Goal: Use online tool/utility: Utilize a website feature to perform a specific function

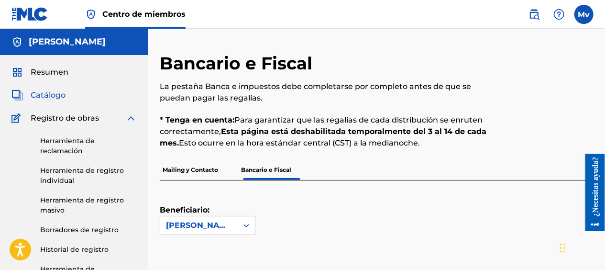
click at [36, 99] on span "Catálogo" at bounding box center [48, 94] width 35 height 11
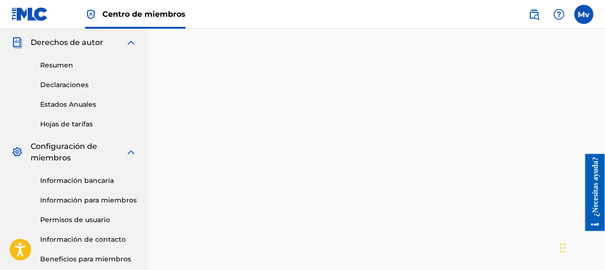
scroll to position [385, 0]
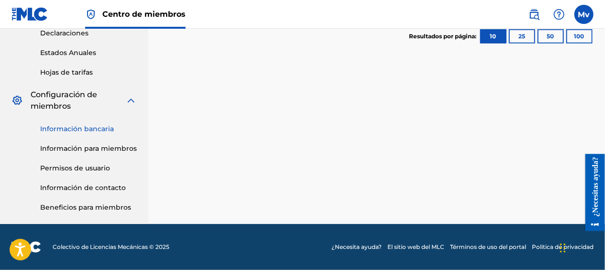
click at [90, 129] on link "Información bancaria" at bounding box center [88, 129] width 97 height 10
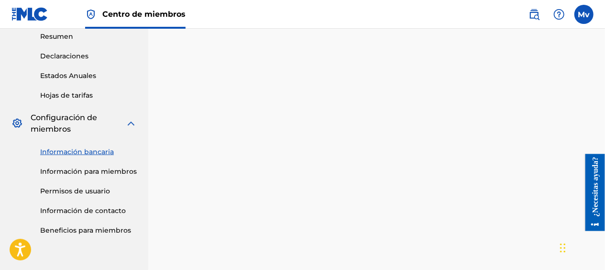
scroll to position [363, 0]
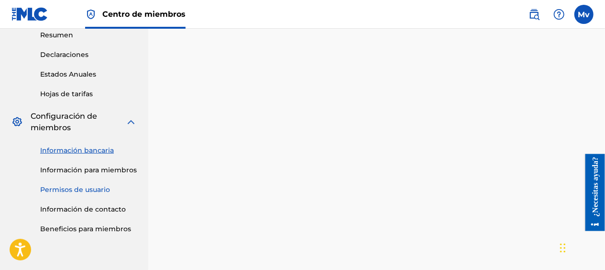
click at [78, 191] on link "Permisos de usuario" at bounding box center [88, 190] width 97 height 10
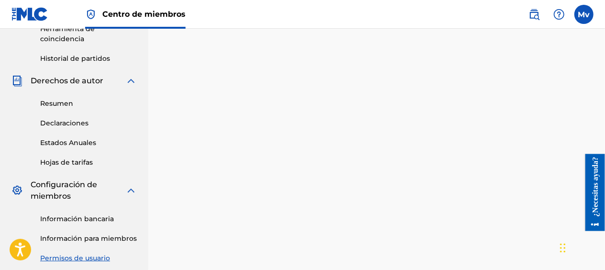
scroll to position [295, 0]
click at [75, 158] on link "Hojas de tarifas" at bounding box center [88, 162] width 97 height 10
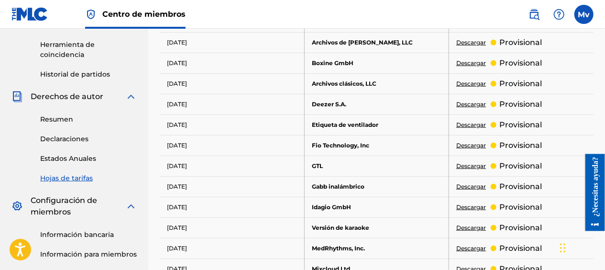
scroll to position [275, 0]
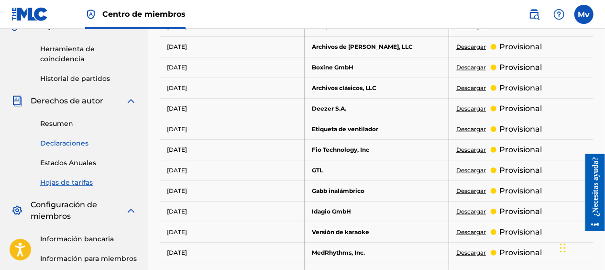
click at [76, 144] on link "Declaraciones" at bounding box center [88, 143] width 97 height 10
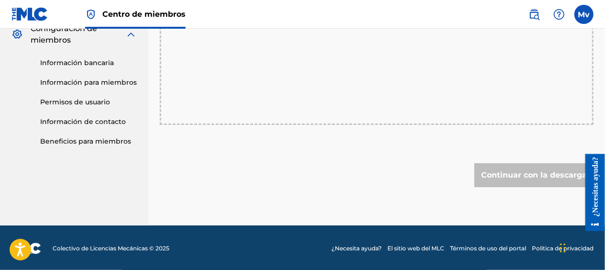
scroll to position [450, 0]
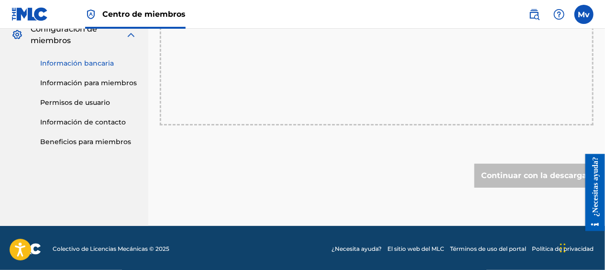
click at [67, 60] on link "Información bancaria" at bounding box center [88, 63] width 97 height 10
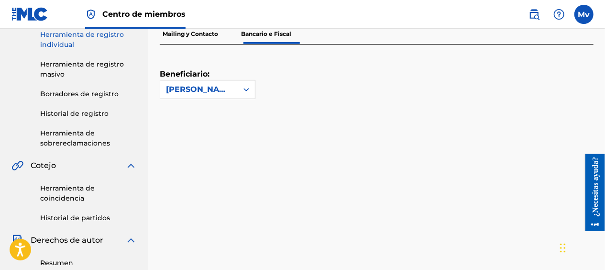
scroll to position [135, 0]
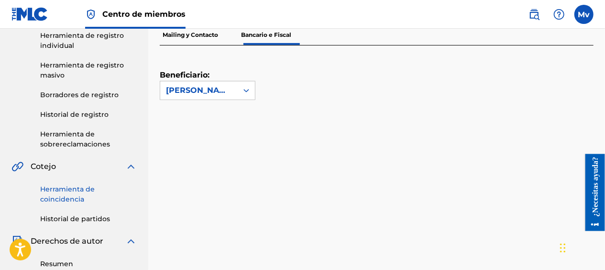
click at [55, 198] on link "Herramienta de coincidencia" at bounding box center [88, 194] width 97 height 20
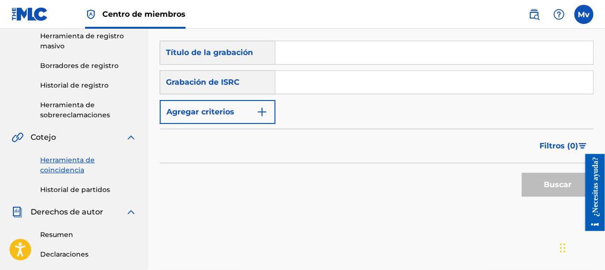
scroll to position [173, 0]
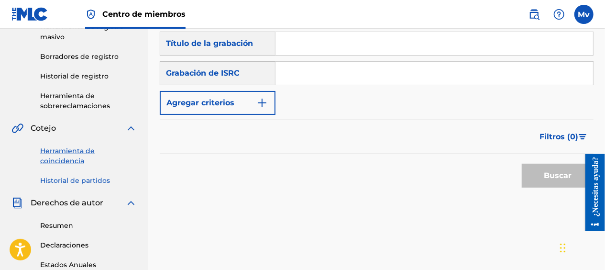
click at [66, 175] on div "Herramienta de coincidencia Historial de partidos" at bounding box center [73, 160] width 125 height 52
click at [65, 183] on link "Historial de partidos" at bounding box center [88, 180] width 97 height 10
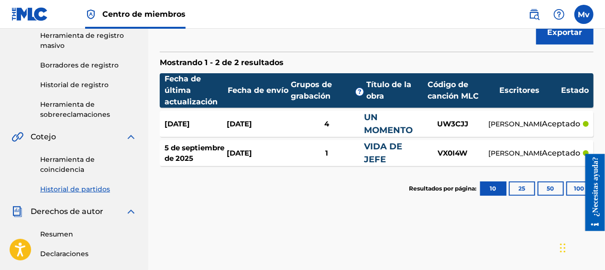
scroll to position [158, 0]
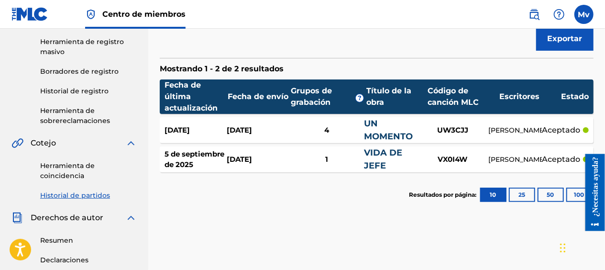
click at [394, 132] on link "UN MOMENTO" at bounding box center [388, 129] width 49 height 23
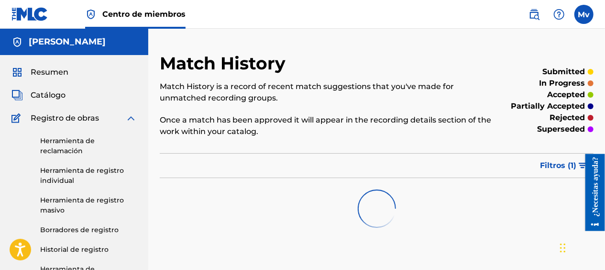
scroll to position [158, 0]
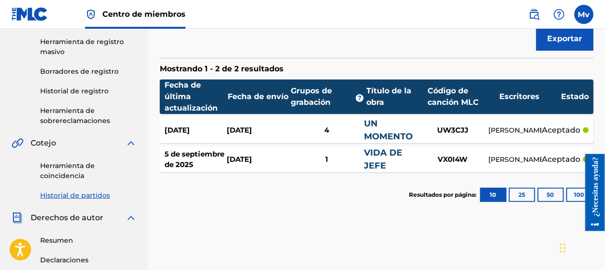
click at [329, 155] on div "1" at bounding box center [326, 159] width 75 height 11
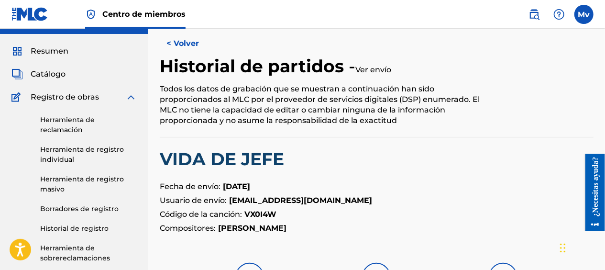
scroll to position [8, 0]
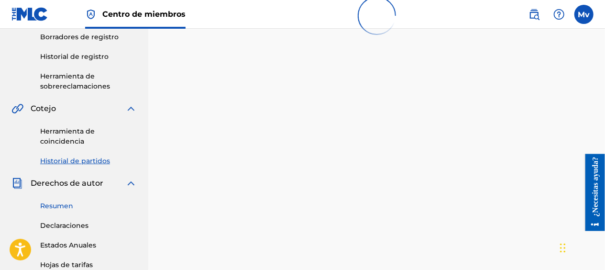
scroll to position [194, 0]
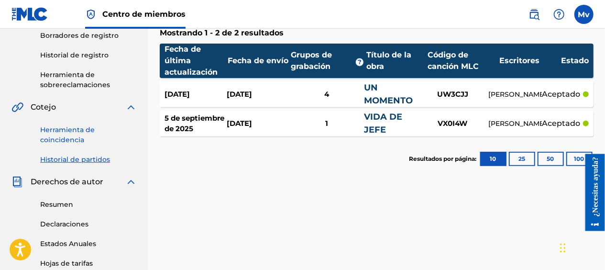
click at [55, 142] on link "Herramienta de coincidencia" at bounding box center [88, 135] width 97 height 20
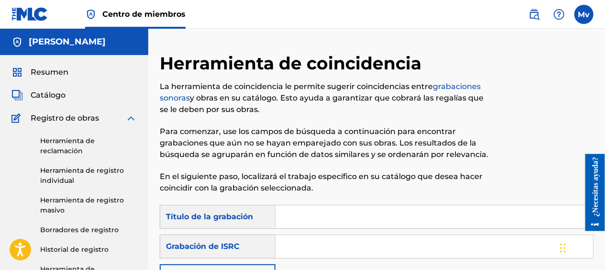
scroll to position [61, 0]
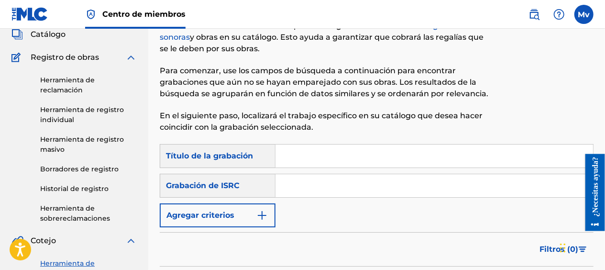
click at [306, 158] on input "Formulario de búsqueda" at bounding box center [433, 155] width 317 height 23
type input "morras de cache"
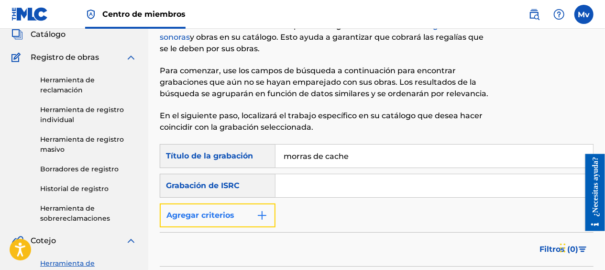
click at [259, 210] on img "Formulario de búsqueda" at bounding box center [261, 214] width 11 height 11
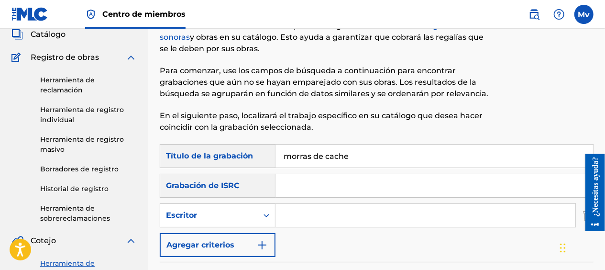
click at [303, 216] on input "Formulario de búsqueda" at bounding box center [425, 215] width 300 height 23
type input "[PERSON_NAME]"
drag, startPoint x: 361, startPoint y: 160, endPoint x: 236, endPoint y: 155, distance: 125.4
click at [236, 155] on div "SearchWithCriteriac0f25905-8443-4173-b1cc-517d31a8f186 Título de la grabación m…" at bounding box center [377, 156] width 434 height 24
type input "}"
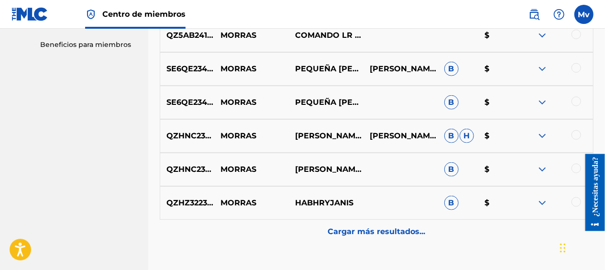
scroll to position [581, 0]
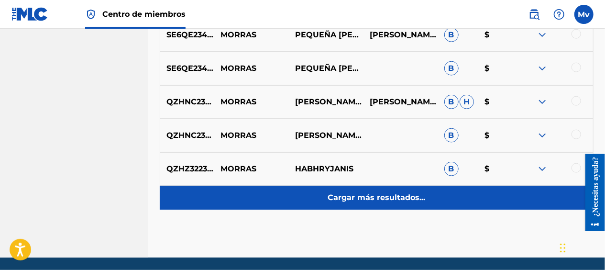
click at [390, 205] on div "Cargar más resultados..." at bounding box center [377, 198] width 434 height 24
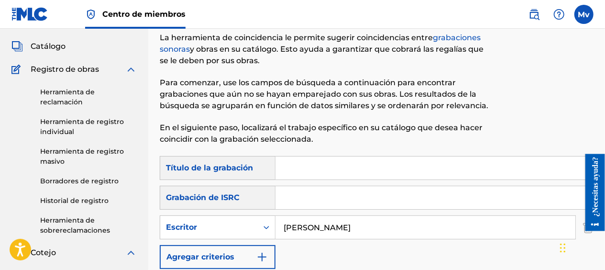
scroll to position [60, 0]
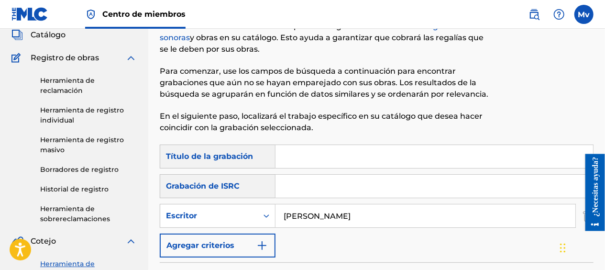
click at [357, 158] on input "Formulario de búsqueda" at bounding box center [433, 156] width 317 height 23
click at [430, 216] on input "[PERSON_NAME]" at bounding box center [425, 215] width 300 height 23
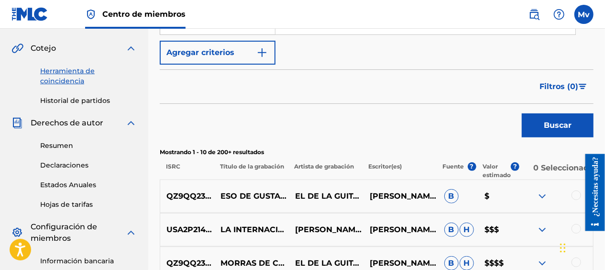
scroll to position [255, 0]
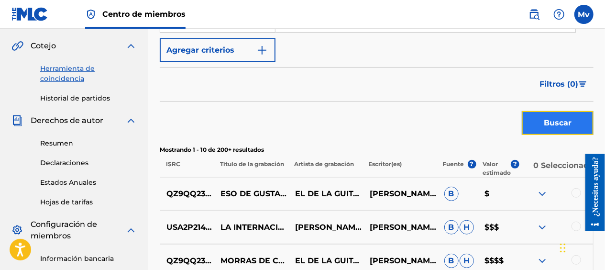
click at [569, 116] on button "Buscar" at bounding box center [558, 123] width 72 height 24
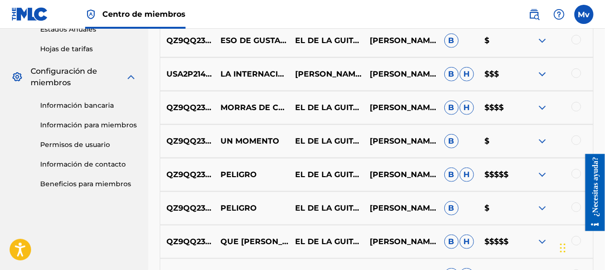
scroll to position [614, 0]
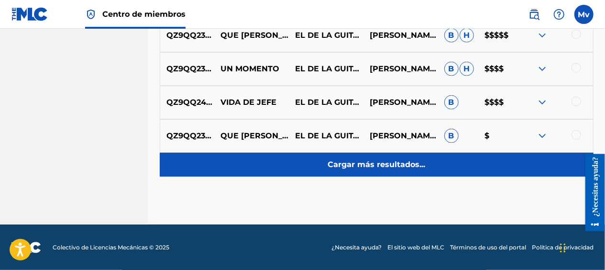
click at [358, 155] on div "Cargar más resultados..." at bounding box center [377, 165] width 434 height 24
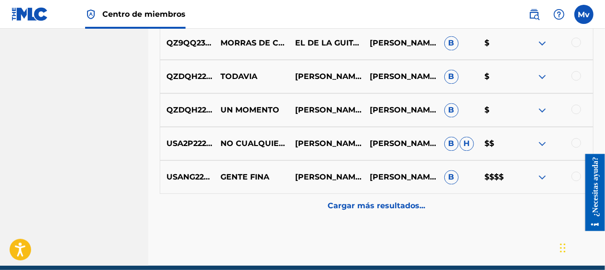
scroll to position [910, 0]
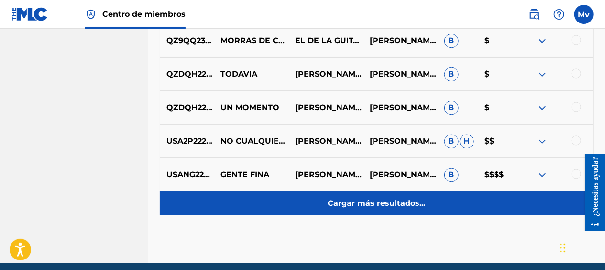
click at [364, 200] on p "Cargar más resultados..." at bounding box center [377, 202] width 98 height 11
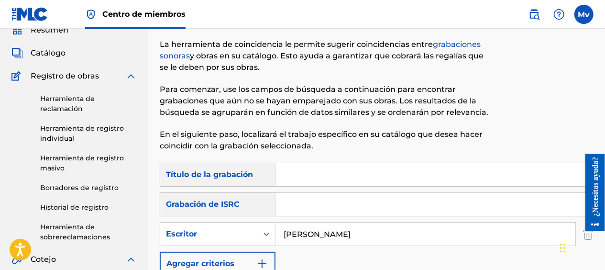
scroll to position [37, 0]
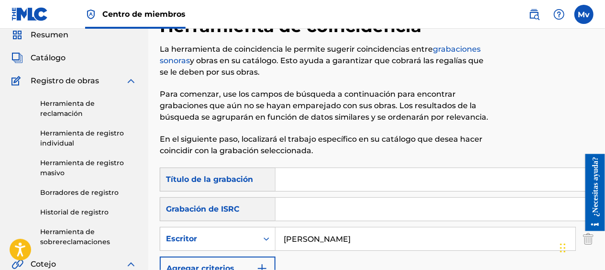
click at [326, 186] on input "Formulario de búsqueda" at bounding box center [433, 179] width 317 height 23
drag, startPoint x: 400, startPoint y: 244, endPoint x: 219, endPoint y: 213, distance: 183.8
click at [219, 213] on div "SearchWithCriteriac0f25905-8443-4173-b1cc-517d31a8f186 Título de la grabación S…" at bounding box center [377, 223] width 434 height 113
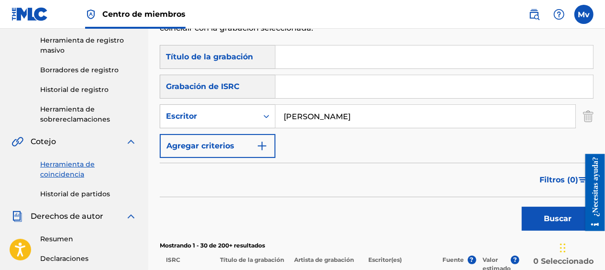
scroll to position [231, 0]
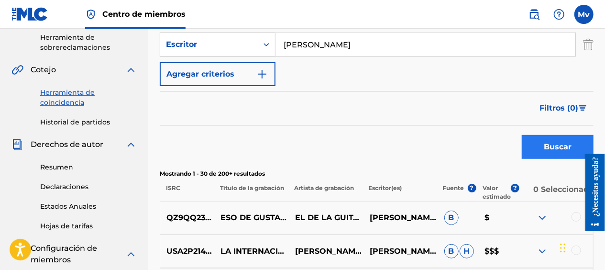
type input "[PERSON_NAME]"
click at [573, 137] on button "Buscar" at bounding box center [558, 147] width 72 height 24
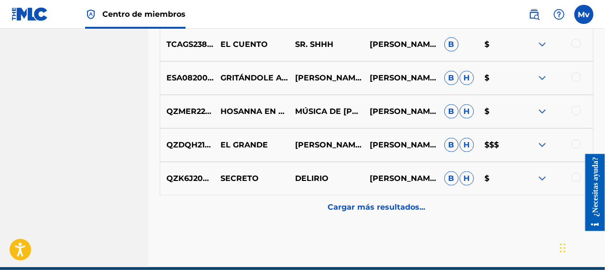
scroll to position [573, 0]
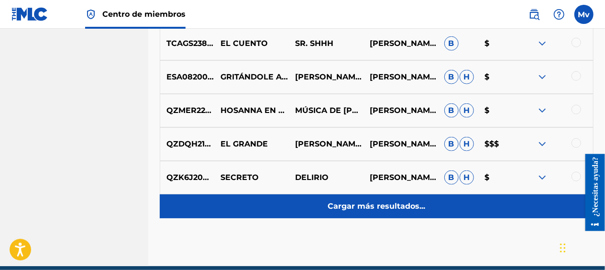
click at [378, 207] on p "Cargar más resultados..." at bounding box center [377, 205] width 98 height 11
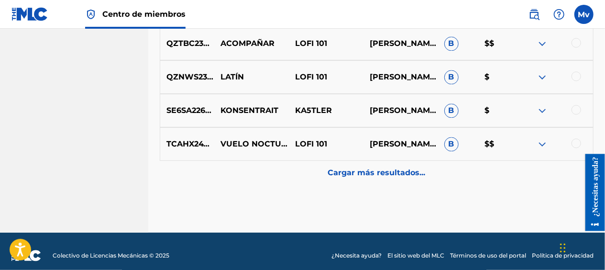
scroll to position [941, 0]
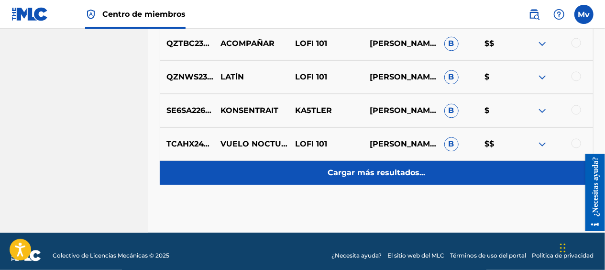
click at [370, 174] on p "Cargar más resultados..." at bounding box center [377, 172] width 98 height 11
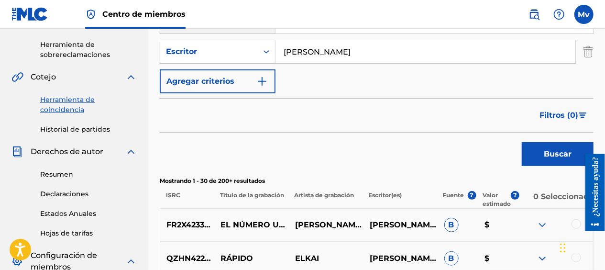
scroll to position [191, 0]
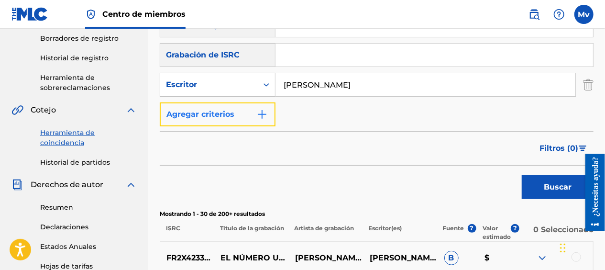
click at [243, 109] on button "Agregar criterios" at bounding box center [218, 114] width 116 height 24
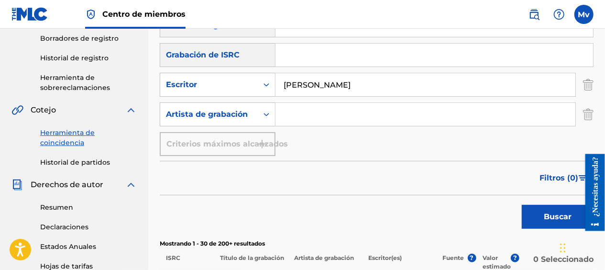
click at [320, 119] on input "Formulario de búsqueda" at bounding box center [425, 114] width 300 height 23
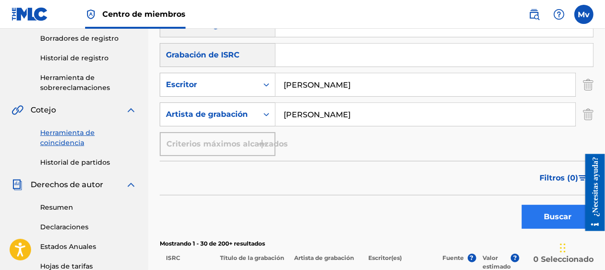
type input "[PERSON_NAME]"
click at [544, 207] on button "Buscar" at bounding box center [558, 217] width 72 height 24
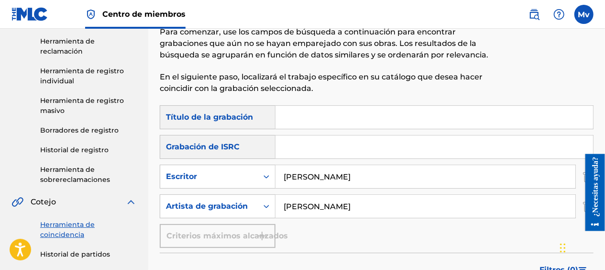
scroll to position [99, 0]
drag, startPoint x: 374, startPoint y: 186, endPoint x: 194, endPoint y: 176, distance: 180.0
click at [194, 176] on div "SearchWithCriteriaadf58d2a-6c57-41de-824a-42a222b157fa Escritor [PERSON_NAME]" at bounding box center [377, 177] width 434 height 24
type input "[PERSON_NAME]"
drag, startPoint x: 365, startPoint y: 211, endPoint x: 168, endPoint y: 192, distance: 198.0
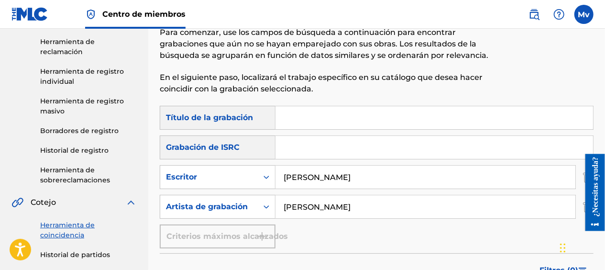
click at [168, 192] on div "SearchWithCriteriac0f25905-8443-4173-b1cc-517d31a8f186 Título de la grabación S…" at bounding box center [377, 177] width 434 height 142
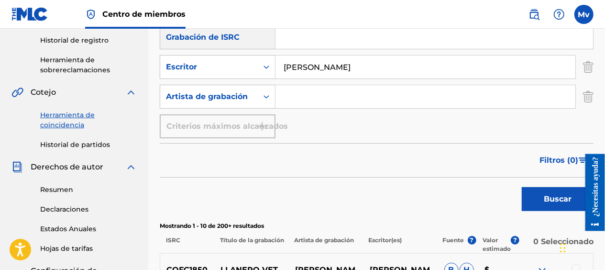
scroll to position [209, 0]
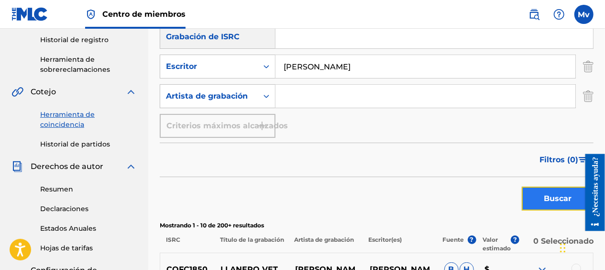
click at [549, 195] on button "Buscar" at bounding box center [558, 198] width 72 height 24
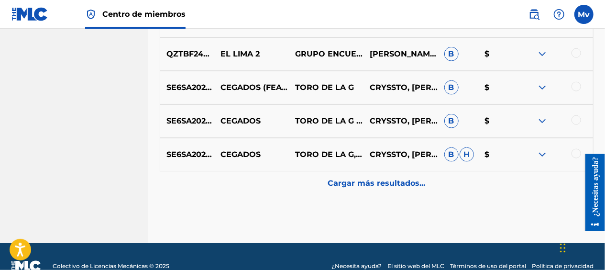
scroll to position [644, 0]
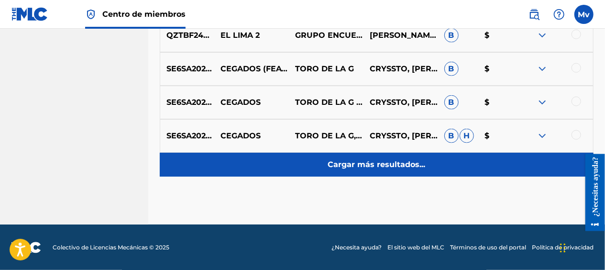
click at [352, 162] on p "Cargar más resultados..." at bounding box center [377, 164] width 98 height 11
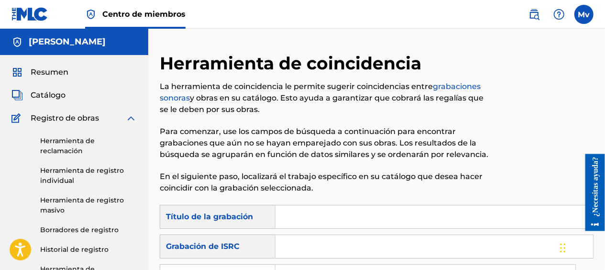
scroll to position [73, 0]
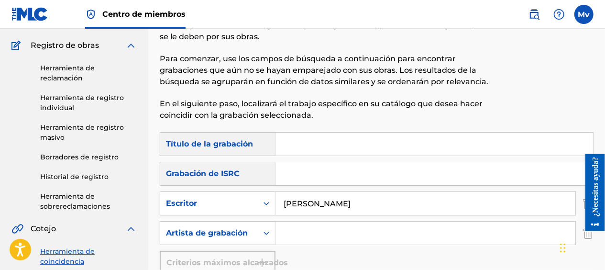
click at [306, 147] on input "Formulario de búsqueda" at bounding box center [433, 143] width 317 height 23
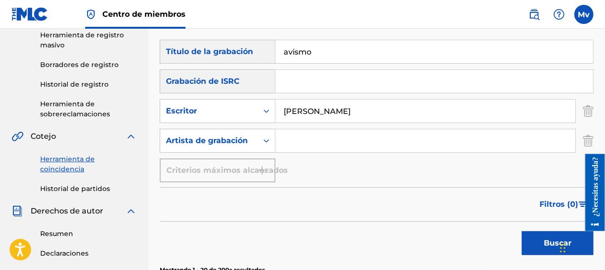
scroll to position [165, 0]
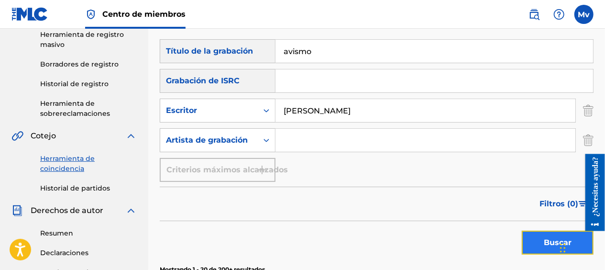
click at [540, 240] on button "Buscar" at bounding box center [558, 242] width 72 height 24
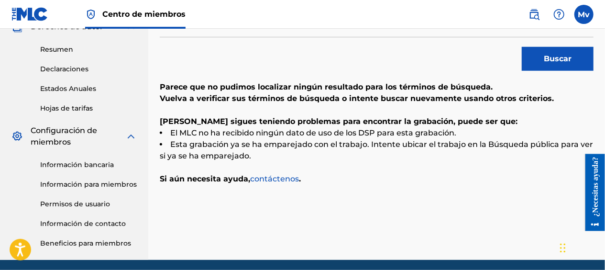
scroll to position [385, 0]
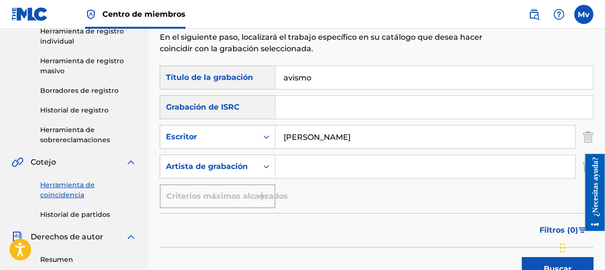
scroll to position [138, 0]
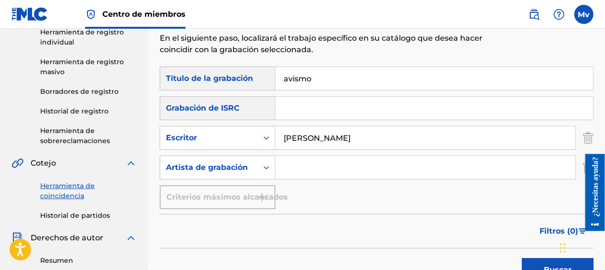
click at [327, 77] on input "avismo" at bounding box center [433, 78] width 317 height 23
type input "a"
click at [535, 267] on button "Buscar" at bounding box center [558, 270] width 72 height 24
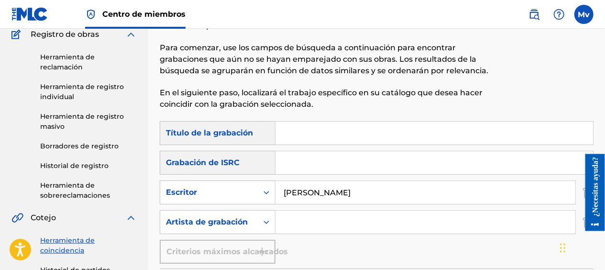
scroll to position [84, 0]
click at [353, 197] on input "[PERSON_NAME]" at bounding box center [425, 191] width 300 height 23
type input "[PERSON_NAME]"
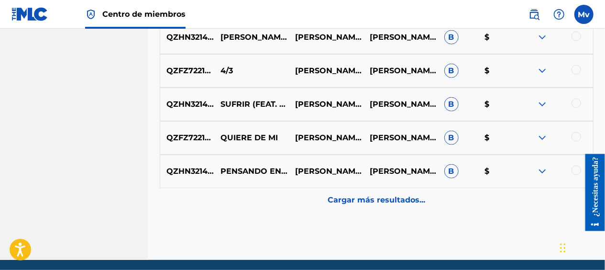
scroll to position [644, 0]
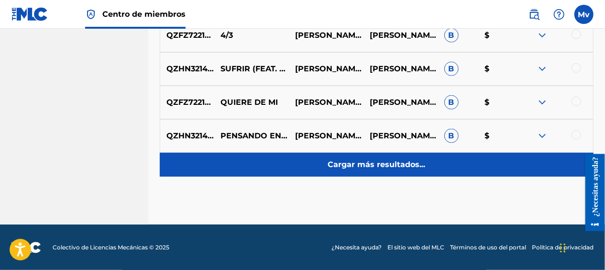
click at [360, 169] on p "Cargar más resultados..." at bounding box center [377, 164] width 98 height 11
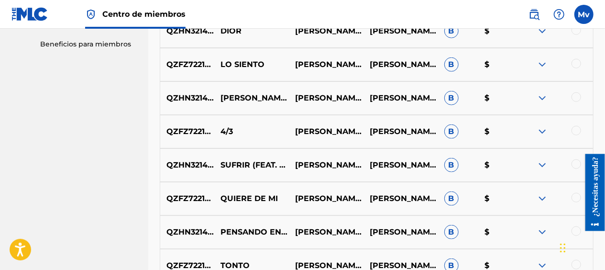
scroll to position [547, 0]
